Goal: Information Seeking & Learning: Learn about a topic

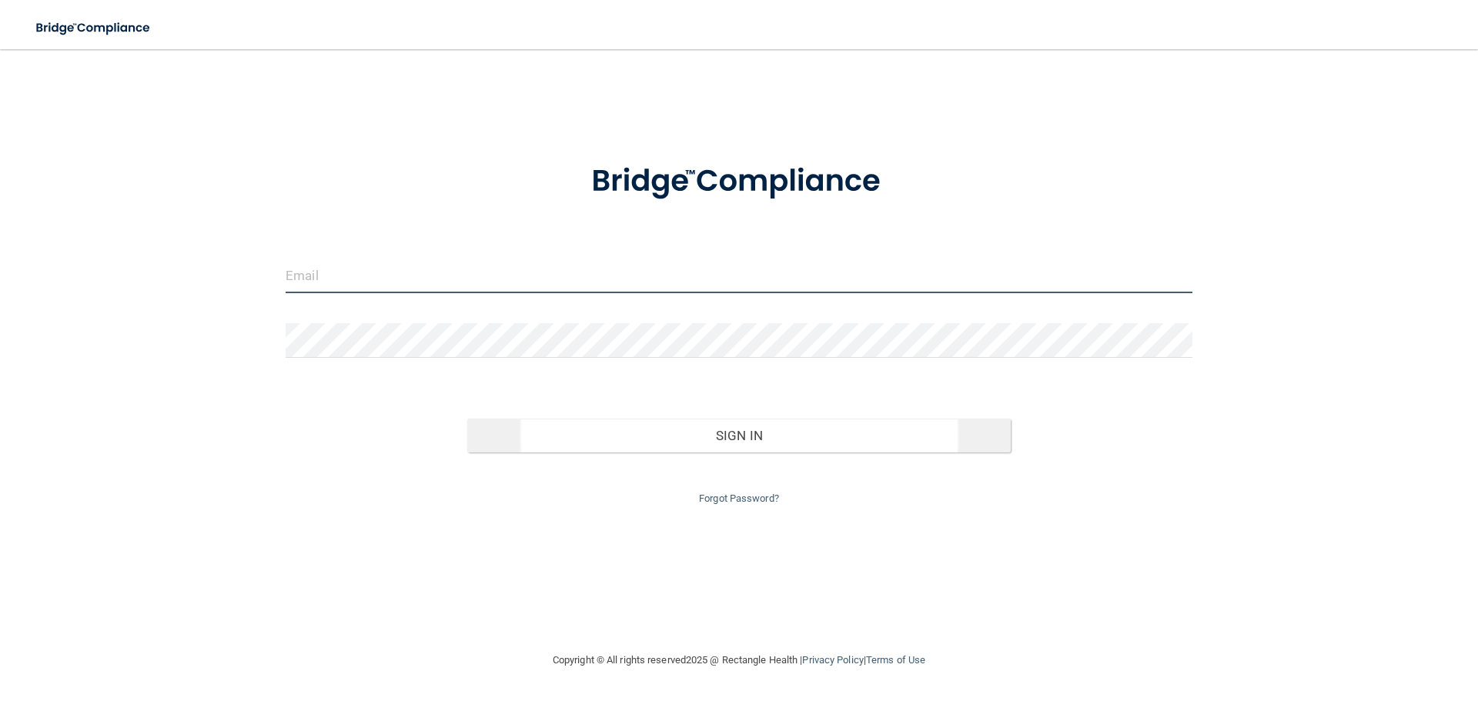
type input "[PERSON_NAME][EMAIL_ADDRESS][DOMAIN_NAME]"
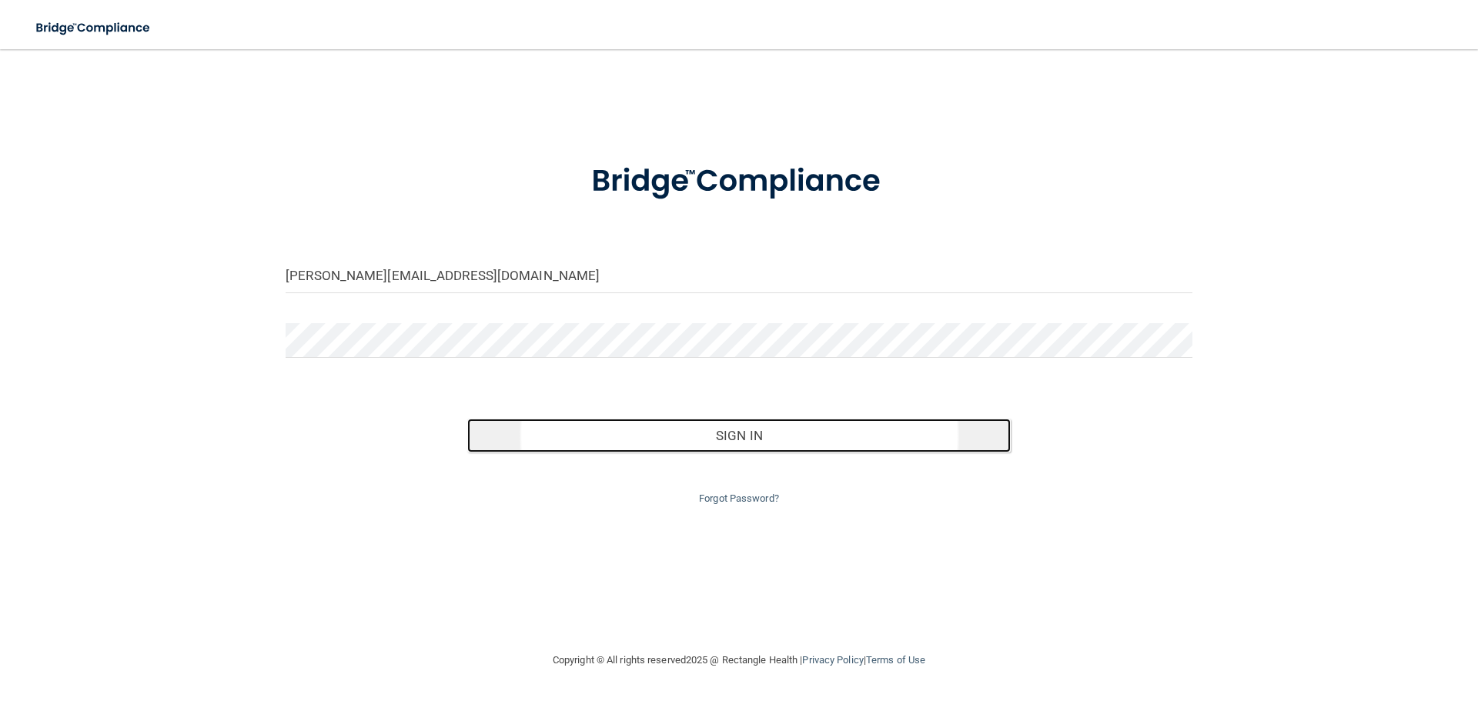
click at [763, 438] on button "Sign In" at bounding box center [739, 436] width 544 height 34
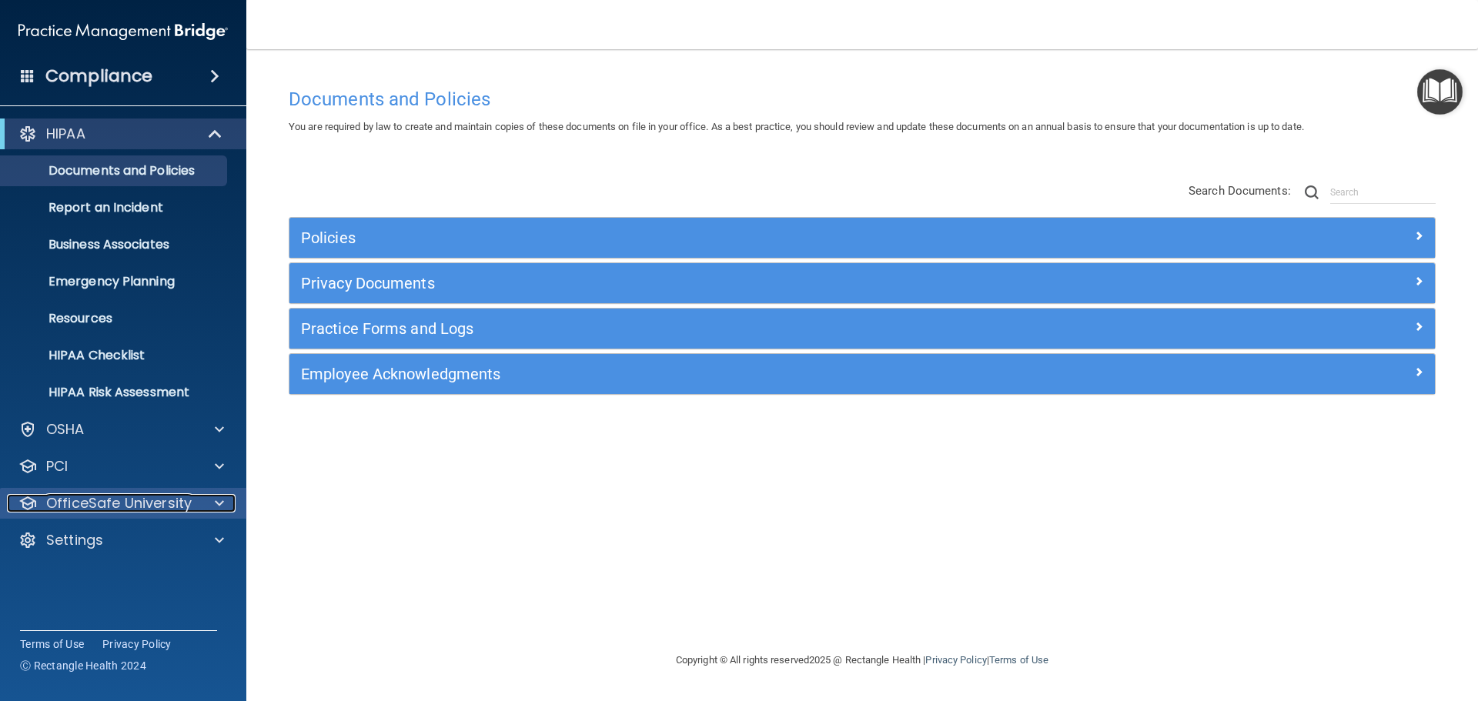
click at [170, 500] on p "OfficeSafe University" at bounding box center [119, 503] width 146 height 18
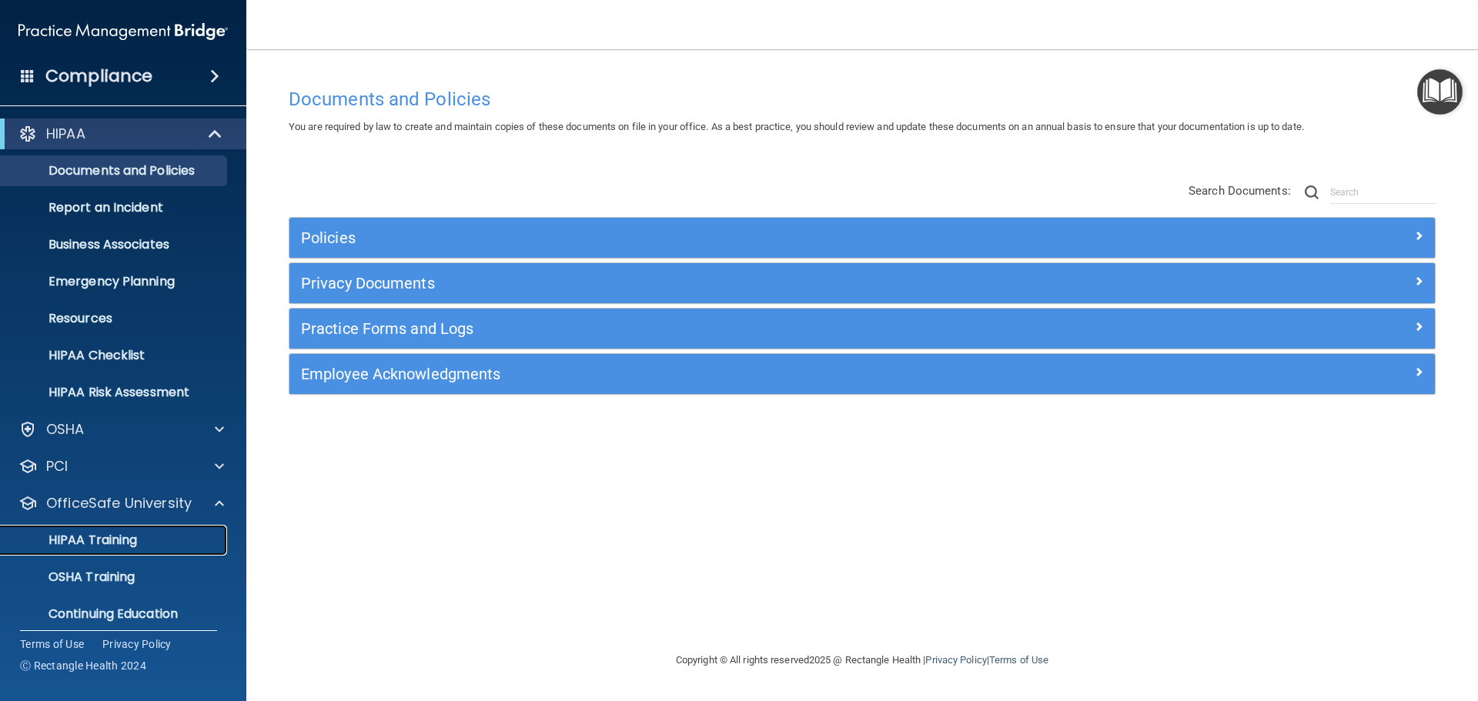
click at [170, 528] on link "HIPAA Training" at bounding box center [106, 540] width 243 height 31
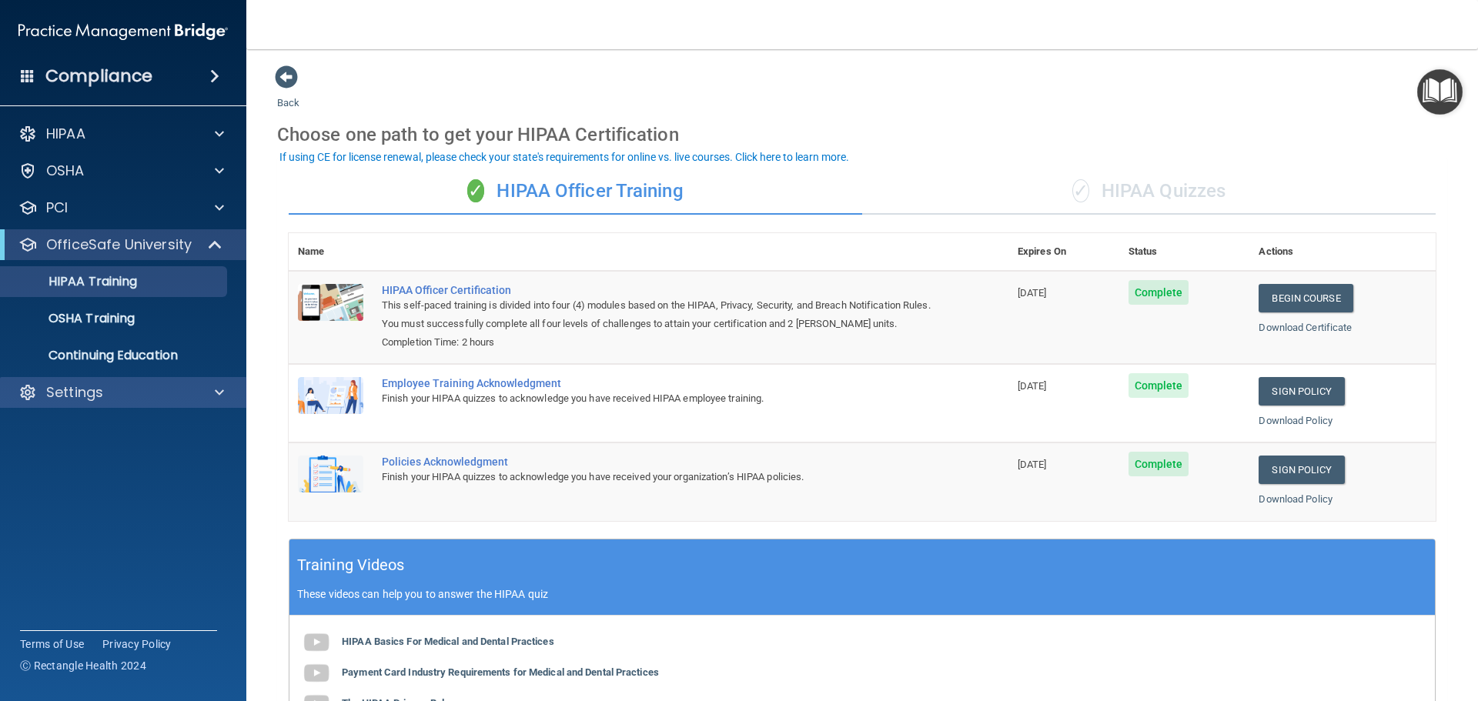
click at [173, 381] on div "Settings" at bounding box center [123, 392] width 247 height 31
click at [226, 392] on div at bounding box center [217, 392] width 38 height 18
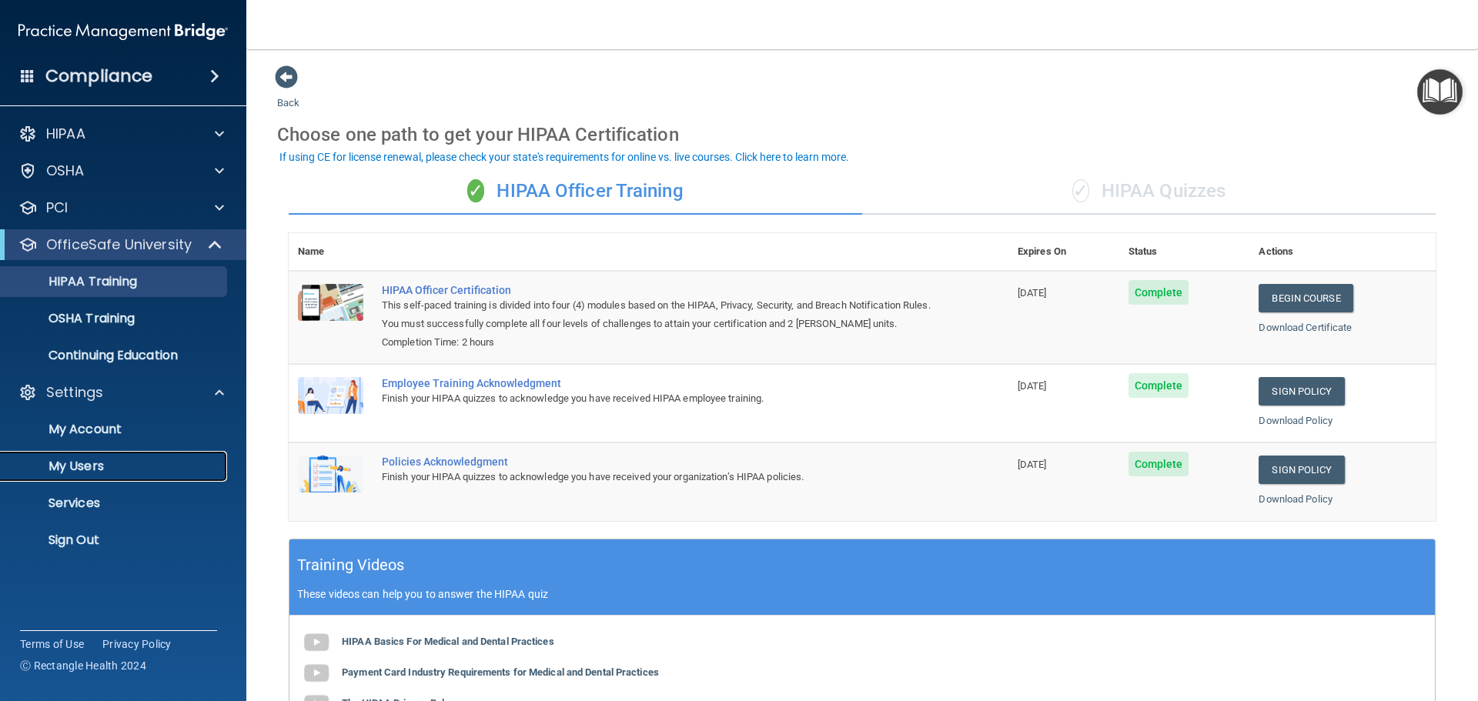
click at [75, 469] on p "My Users" at bounding box center [115, 466] width 210 height 15
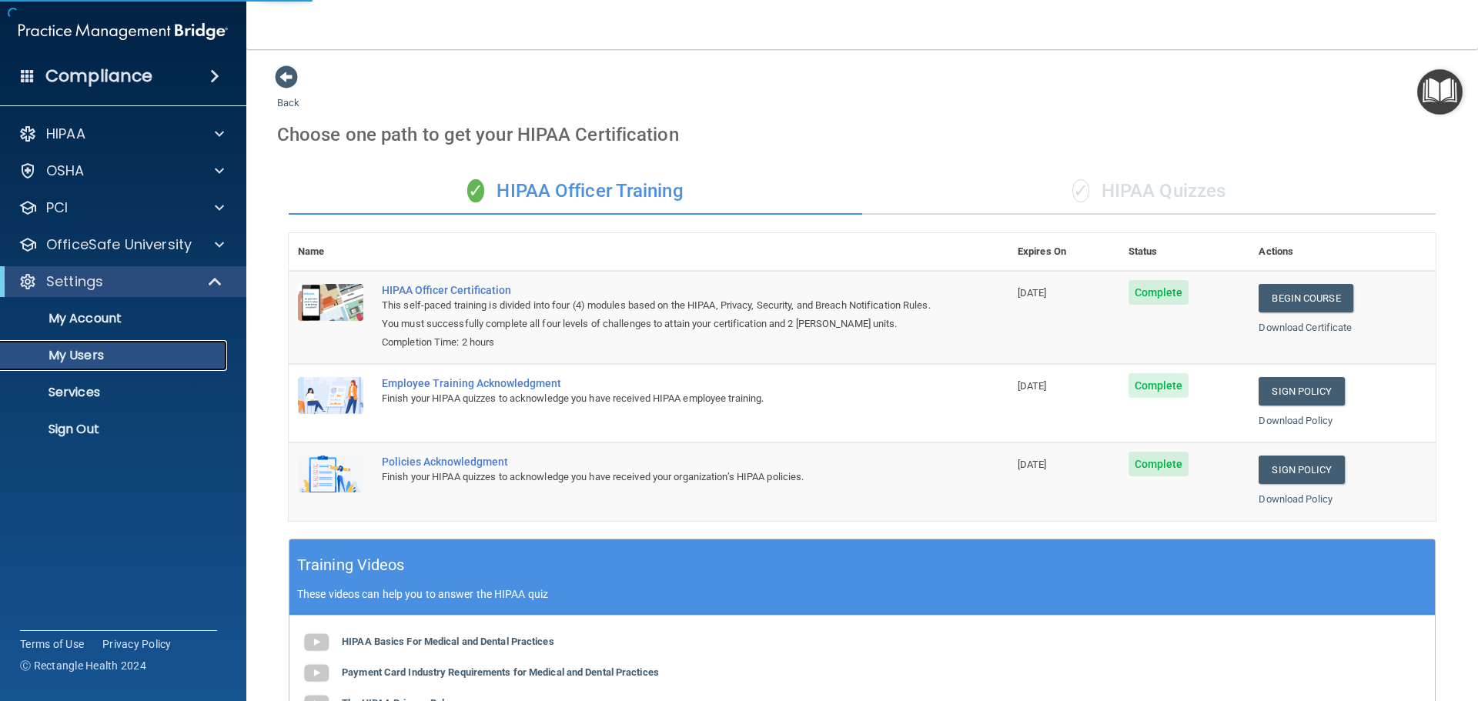
select select "20"
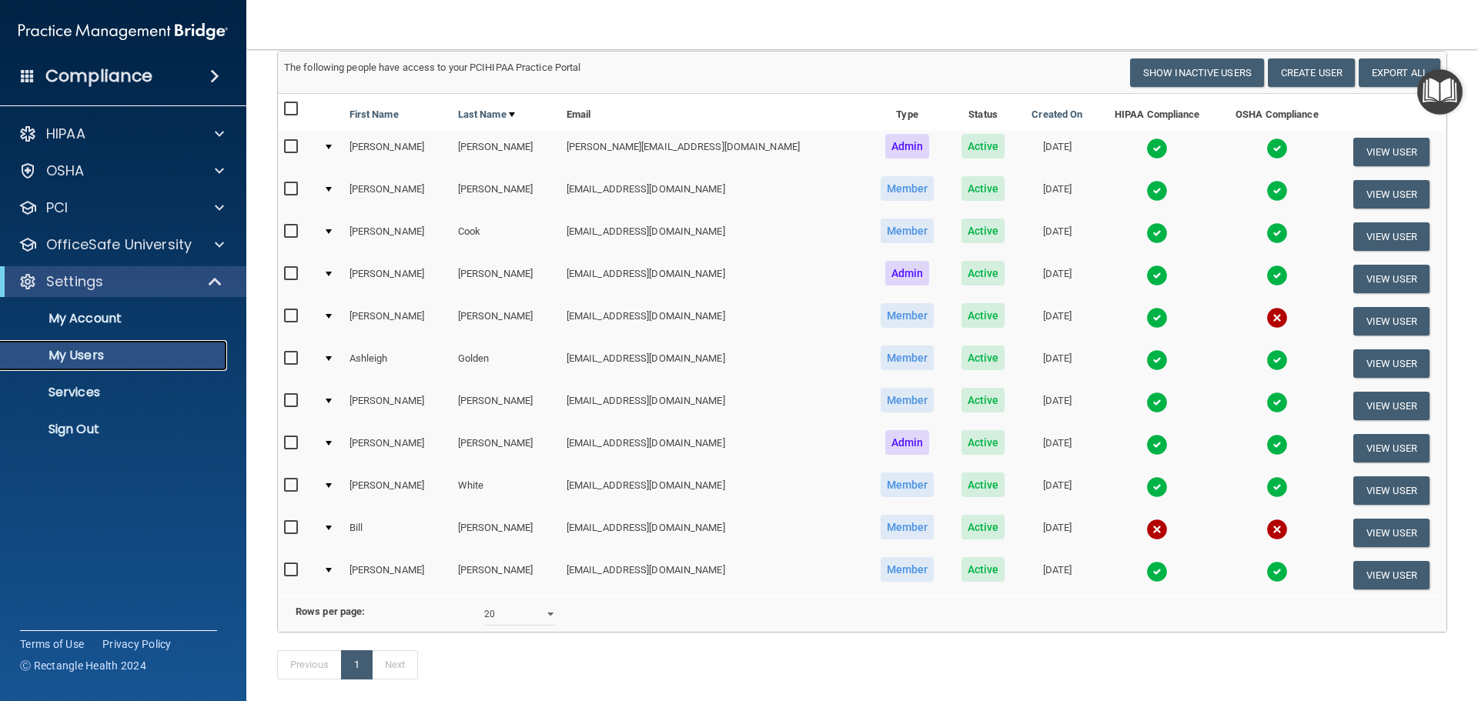
scroll to position [77, 0]
